Goal: Transaction & Acquisition: Purchase product/service

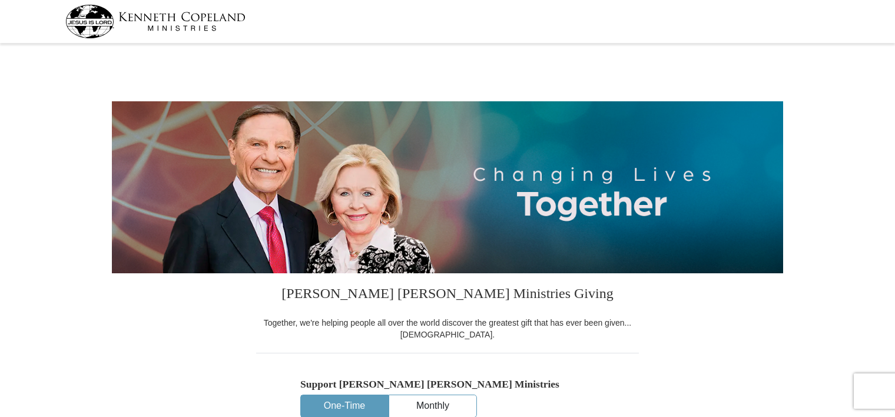
select select "VA"
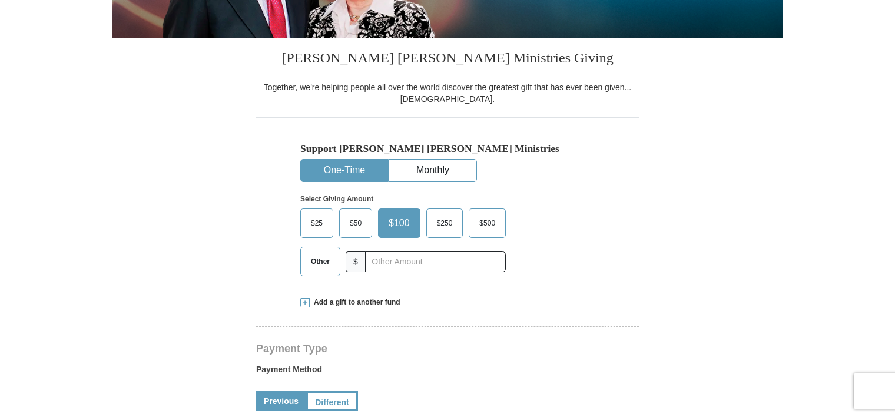
scroll to position [295, 0]
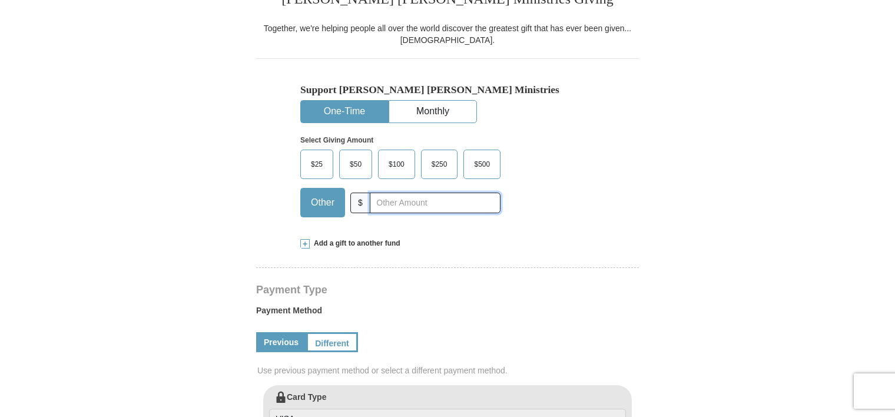
click at [378, 203] on input "text" at bounding box center [435, 203] width 131 height 21
type input "20.00"
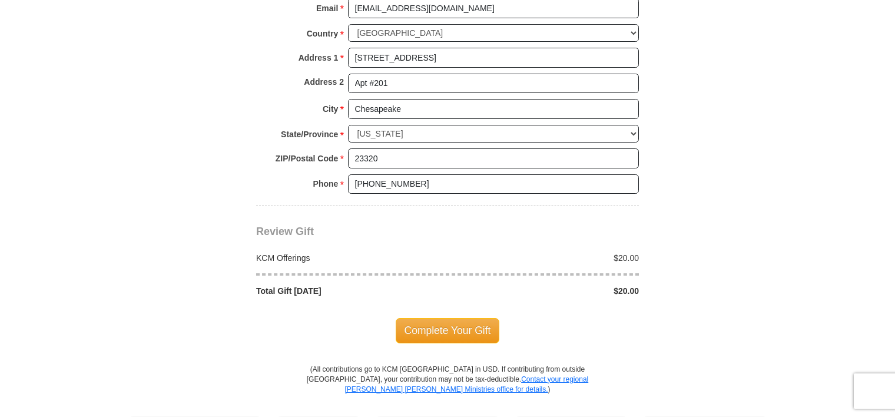
scroll to position [942, 0]
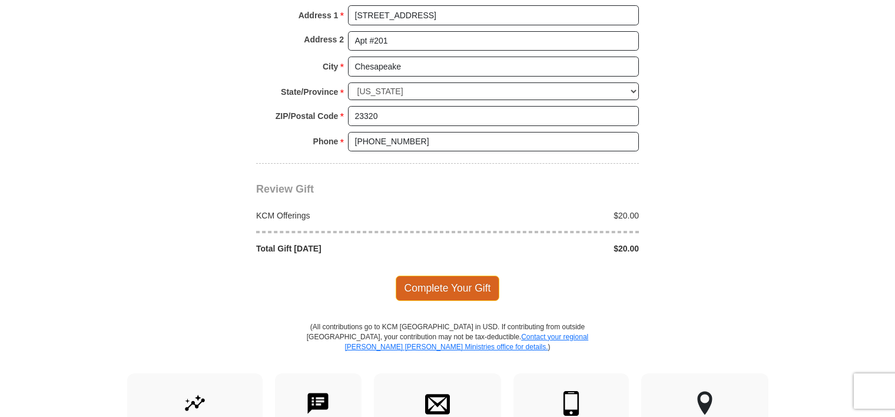
click at [455, 276] on span "Complete Your Gift" at bounding box center [448, 288] width 104 height 25
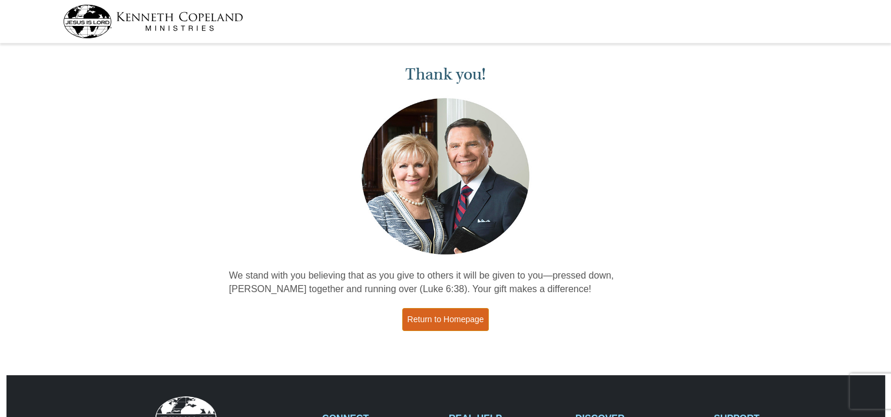
click at [444, 328] on link "Return to Homepage" at bounding box center [445, 319] width 87 height 23
